Goal: Task Accomplishment & Management: Complete application form

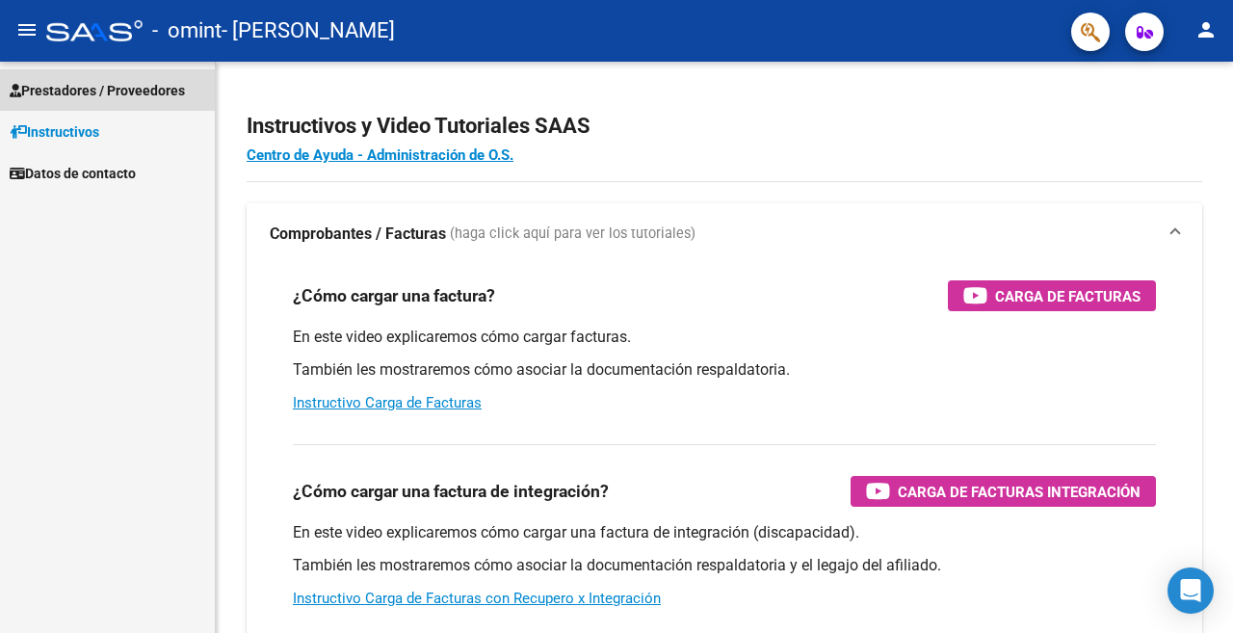
click at [130, 92] on span "Prestadores / Proveedores" at bounding box center [97, 90] width 175 height 21
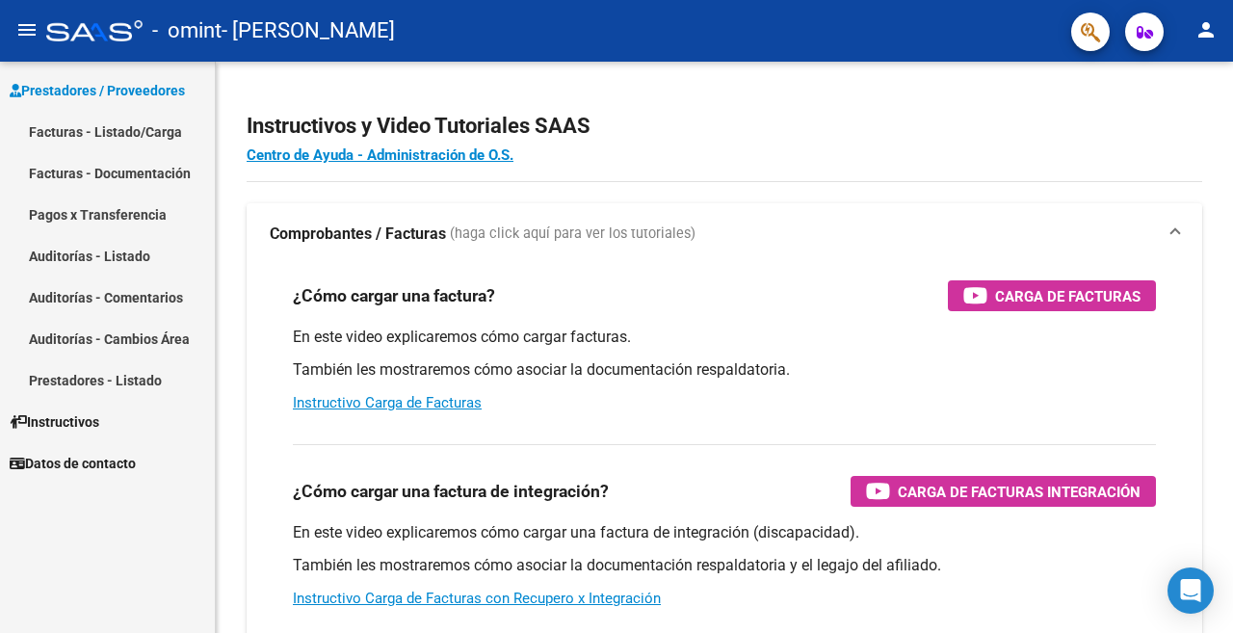
click at [119, 143] on link "Facturas - Listado/Carga" at bounding box center [107, 131] width 215 height 41
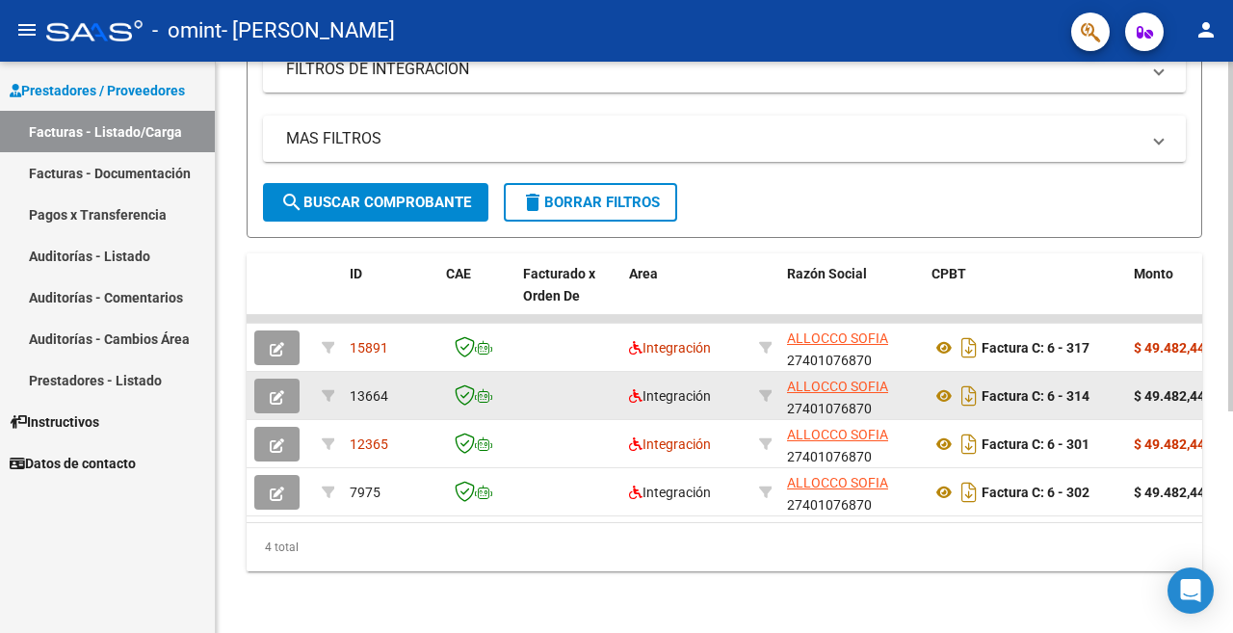
click at [270, 379] on button "button" at bounding box center [276, 396] width 45 height 35
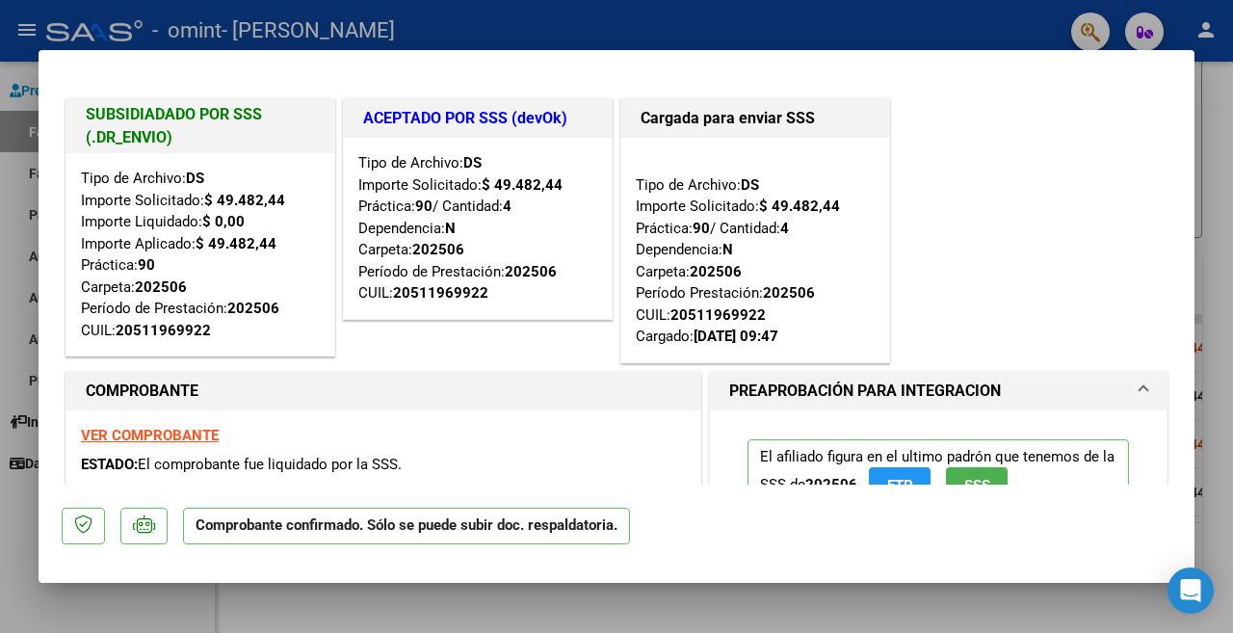
click at [853, 17] on div at bounding box center [616, 316] width 1233 height 633
type input "$ 0,00"
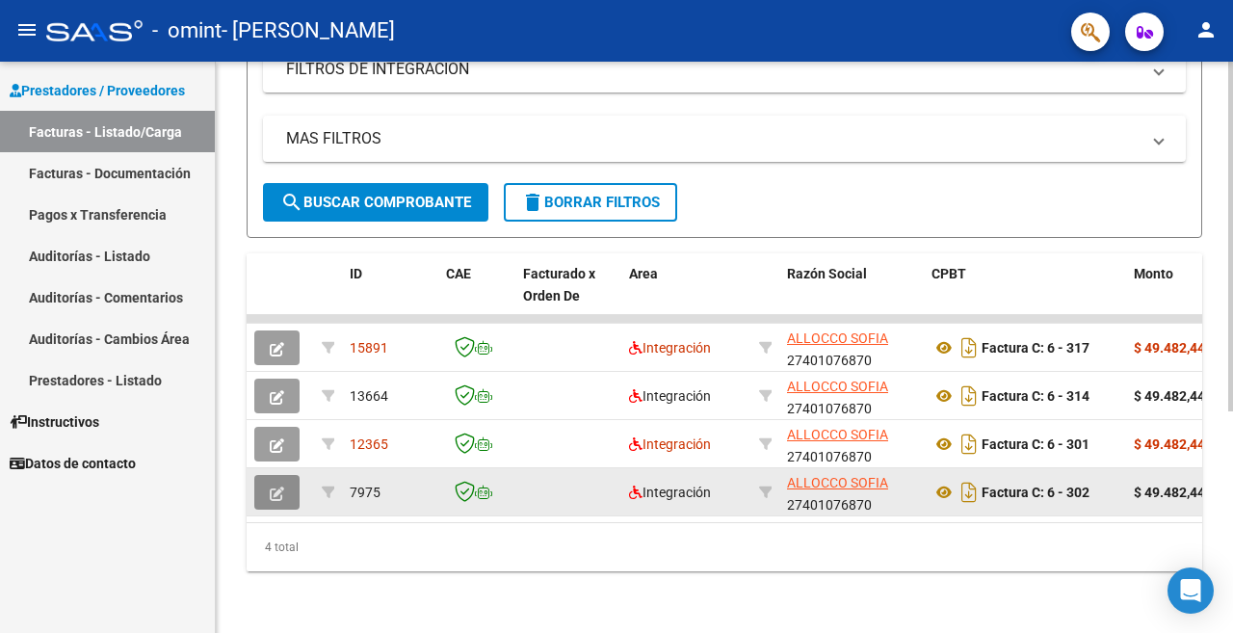
click at [282, 486] on icon "button" at bounding box center [277, 493] width 14 height 14
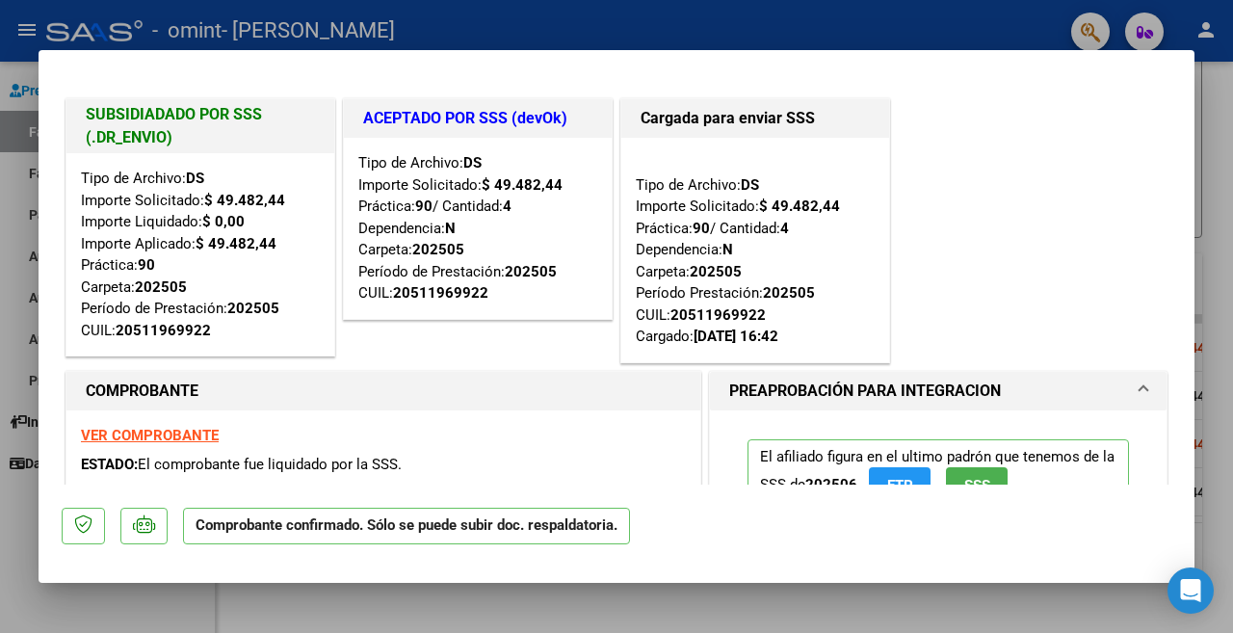
click at [486, 25] on div at bounding box center [616, 316] width 1233 height 633
type input "$ 0,00"
